Goal: Navigation & Orientation: Find specific page/section

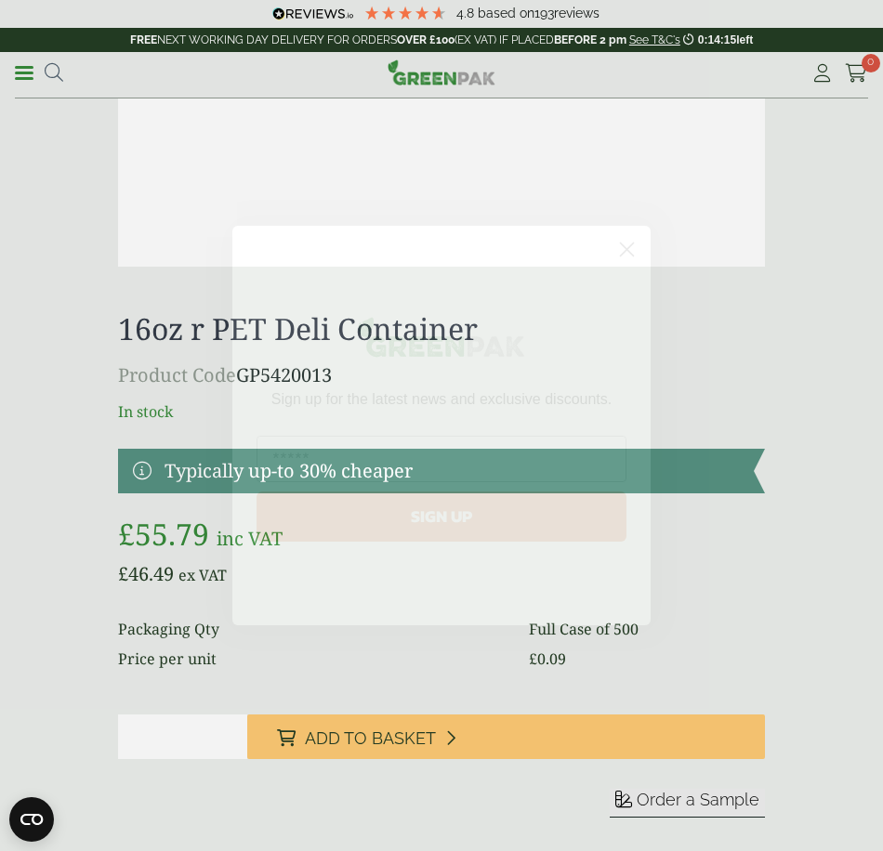
click at [623, 251] on circle "Close dialog" at bounding box center [626, 249] width 31 height 31
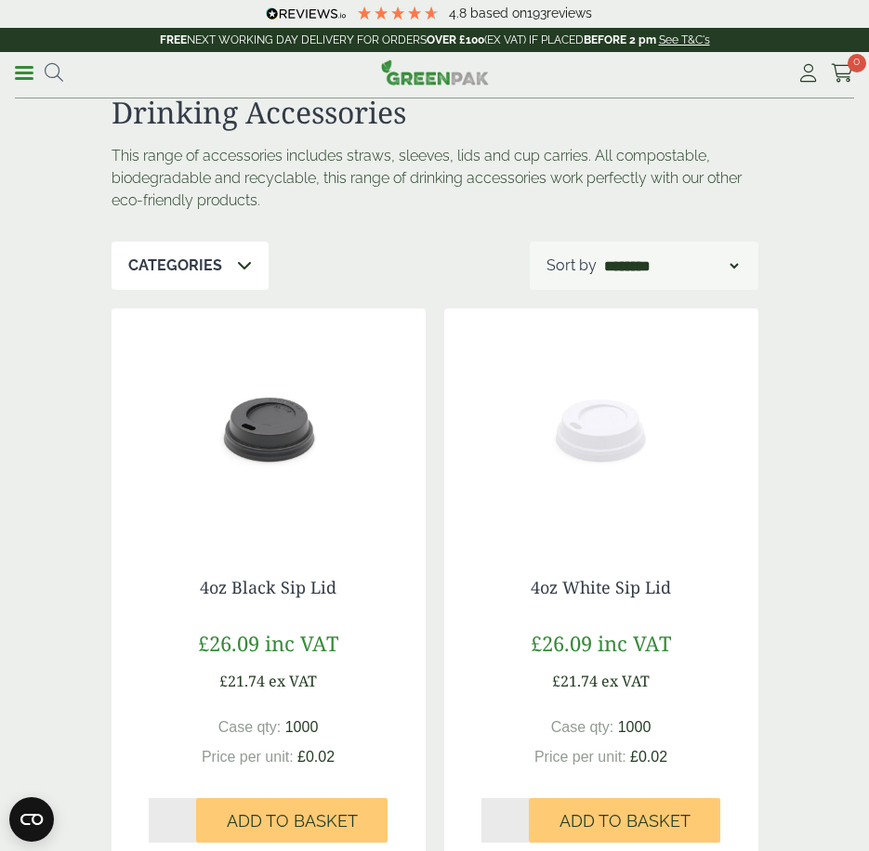
click at [21, 72] on span at bounding box center [24, 73] width 19 height 3
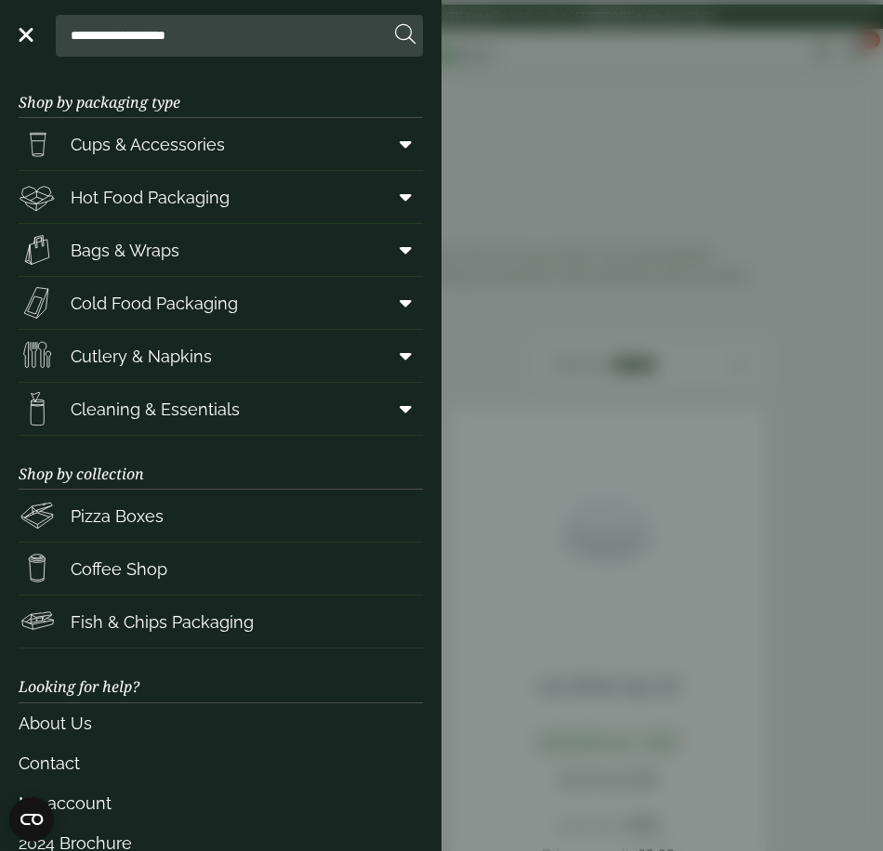
click at [162, 304] on span "Cold Food Packaging" at bounding box center [154, 303] width 167 height 25
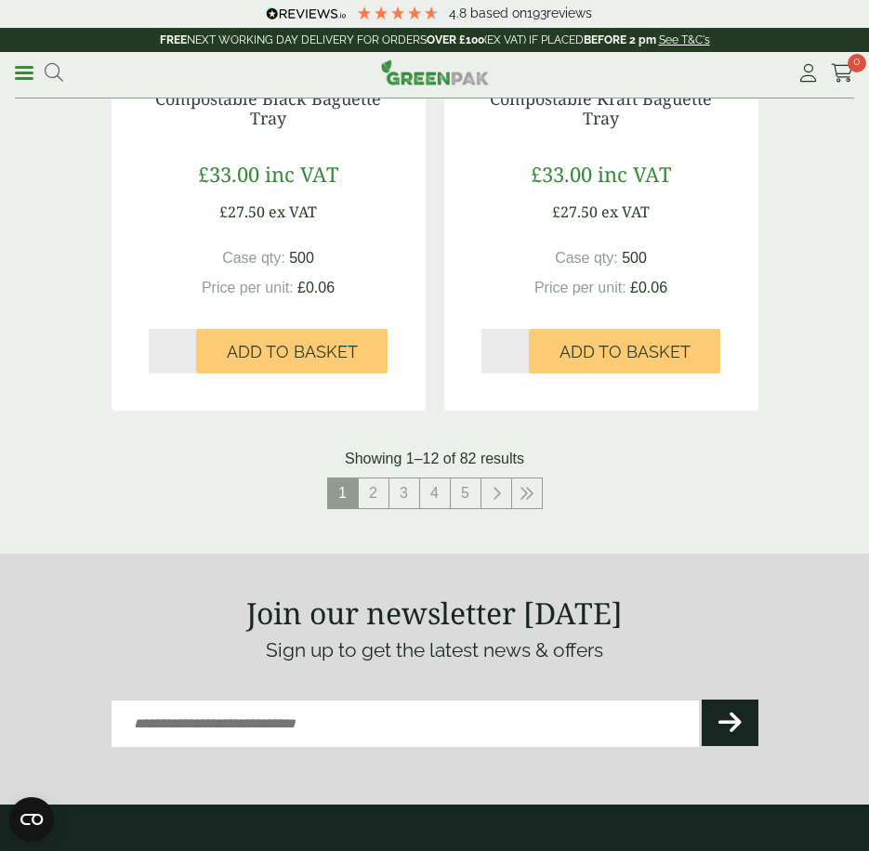
scroll to position [3563, 0]
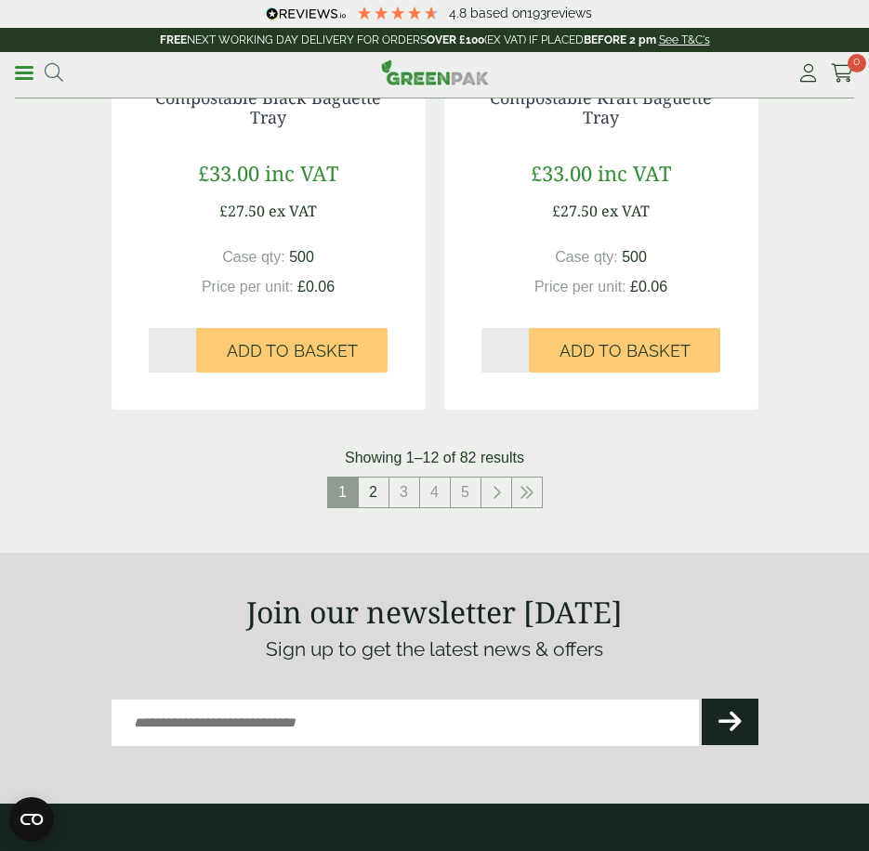
click at [384, 477] on link "2" at bounding box center [374, 492] width 30 height 30
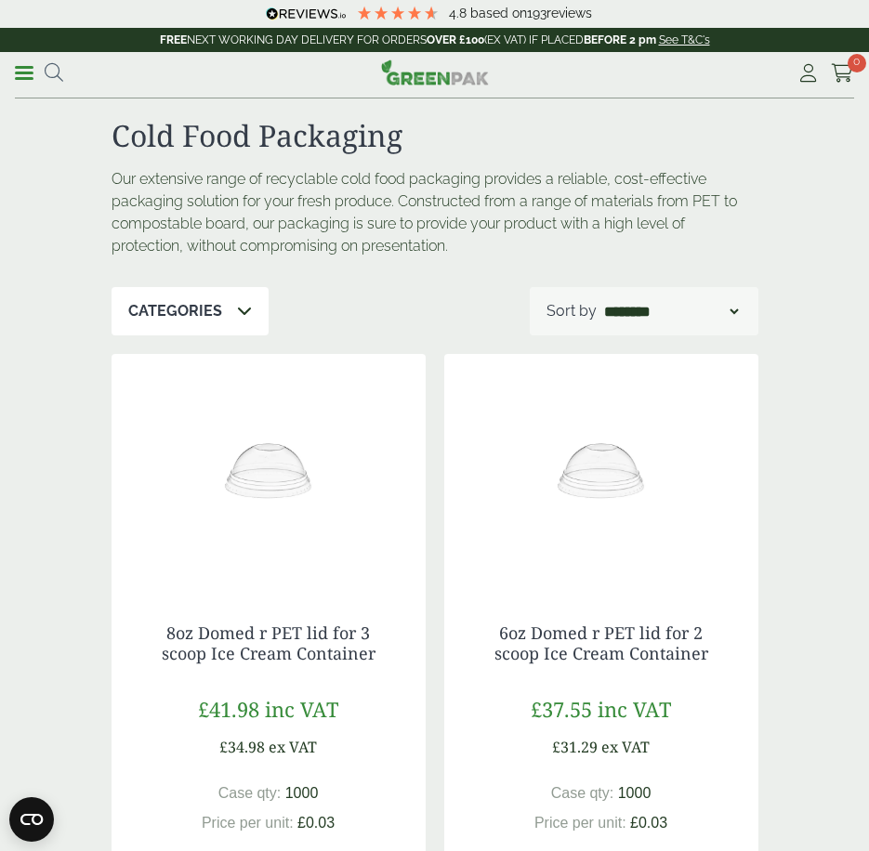
scroll to position [3563, 0]
